Goal: Transaction & Acquisition: Purchase product/service

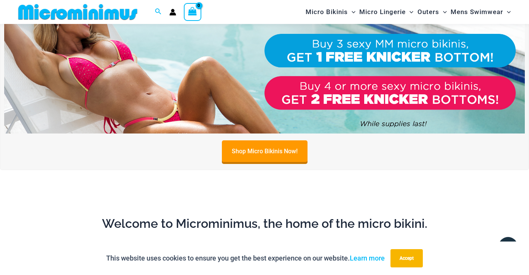
scroll to position [305, 0]
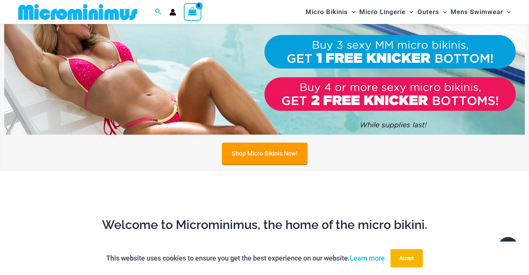
click at [246, 154] on link "Shop Micro Bikinis Now!" at bounding box center [265, 154] width 86 height 22
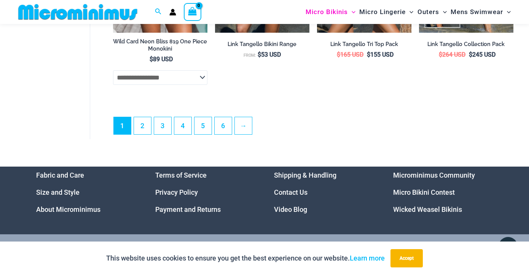
scroll to position [1914, 0]
